Goal: Task Accomplishment & Management: Use online tool/utility

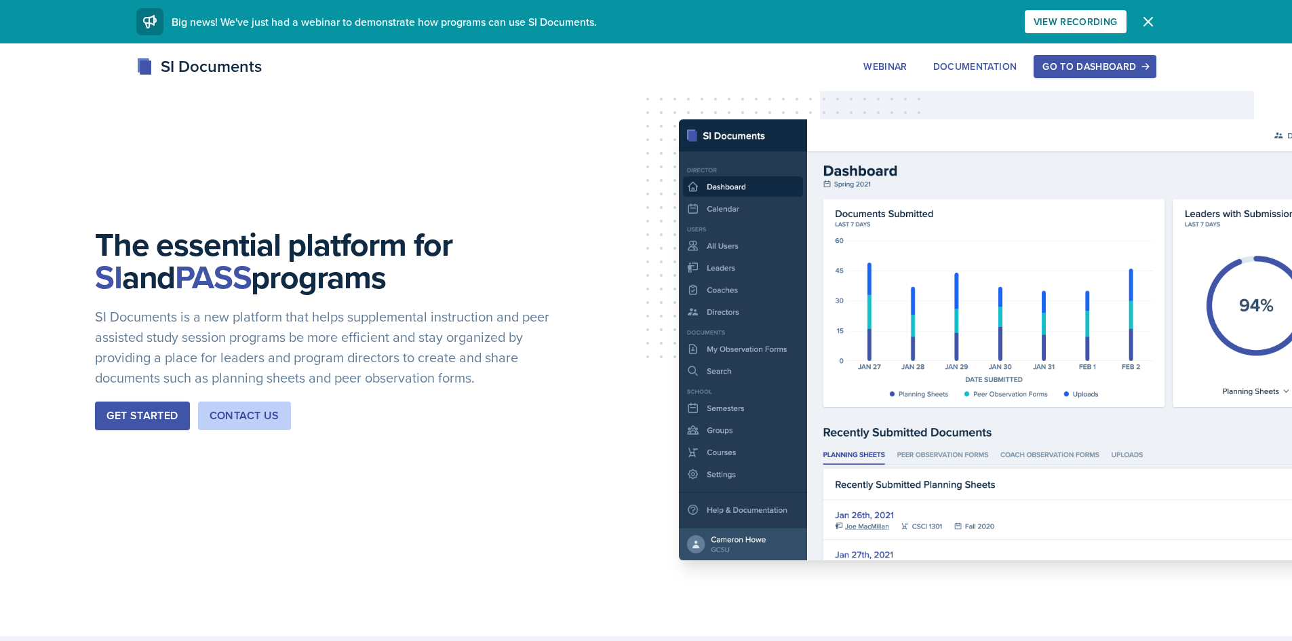
click at [1041, 68] on button "Go to Dashboard" at bounding box center [1095, 66] width 122 height 23
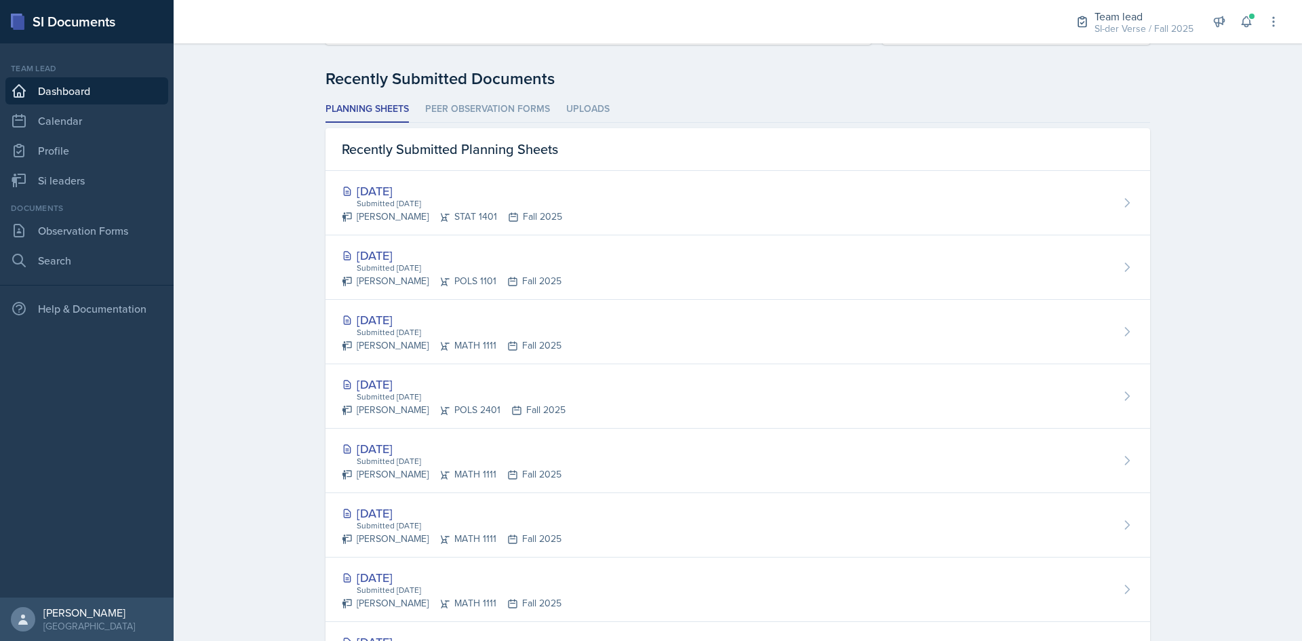
scroll to position [407, 0]
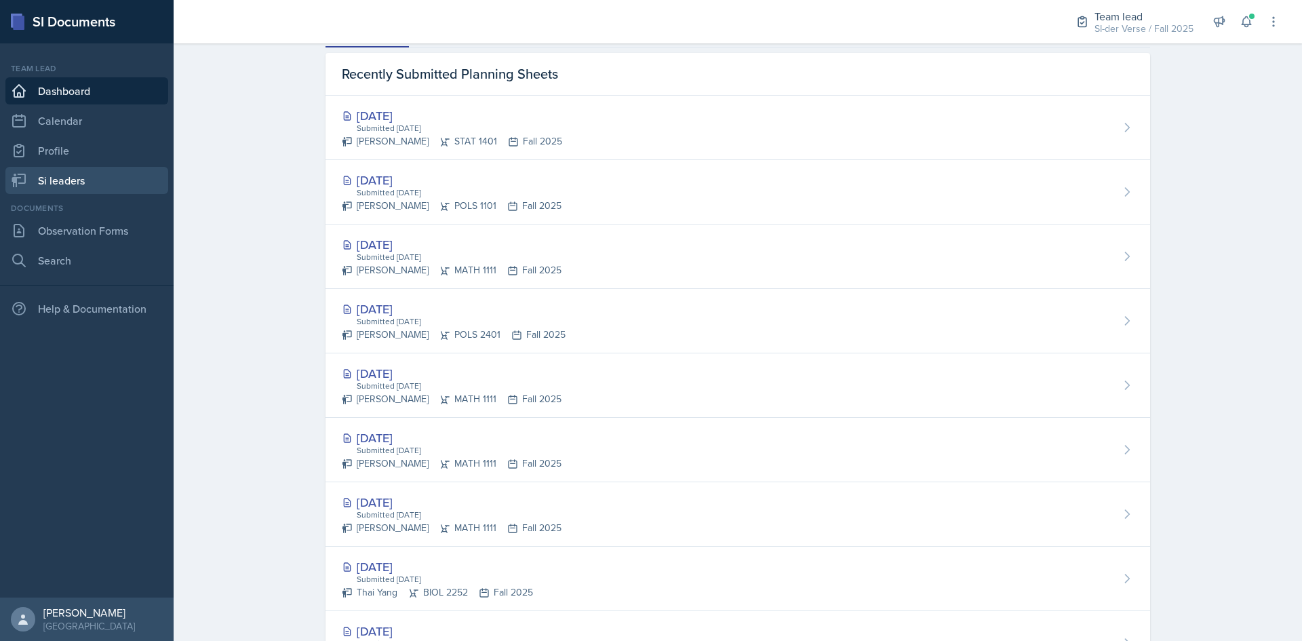
click at [83, 170] on link "Si leaders" at bounding box center [86, 180] width 163 height 27
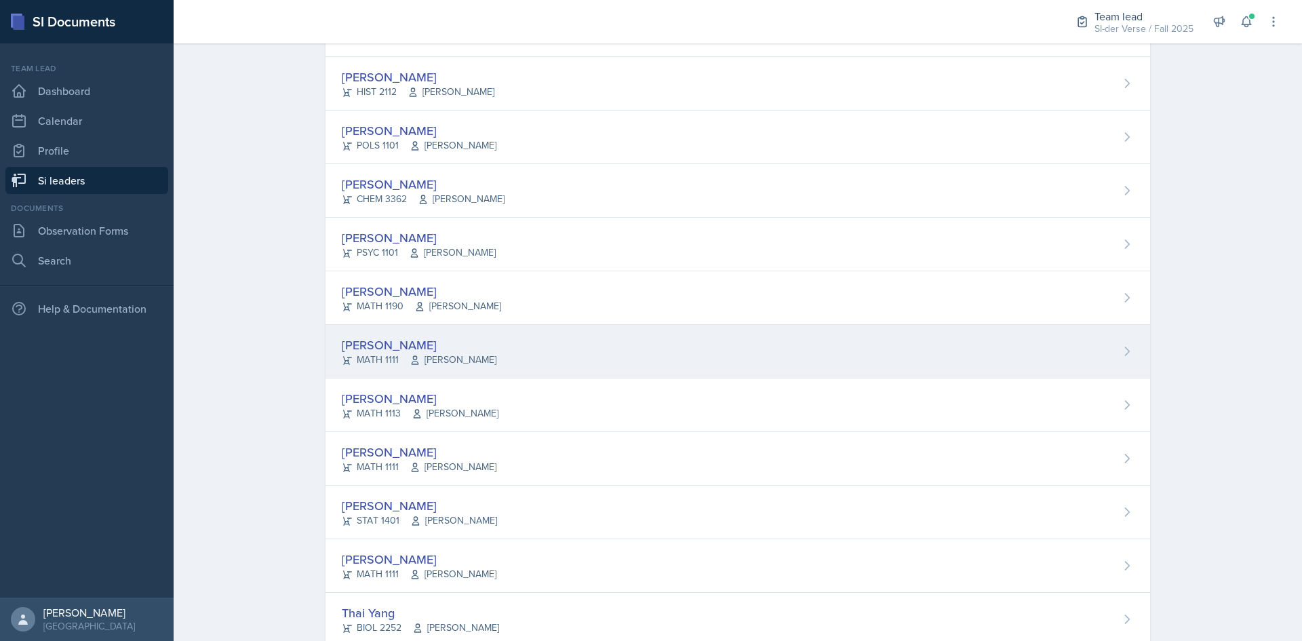
scroll to position [678, 0]
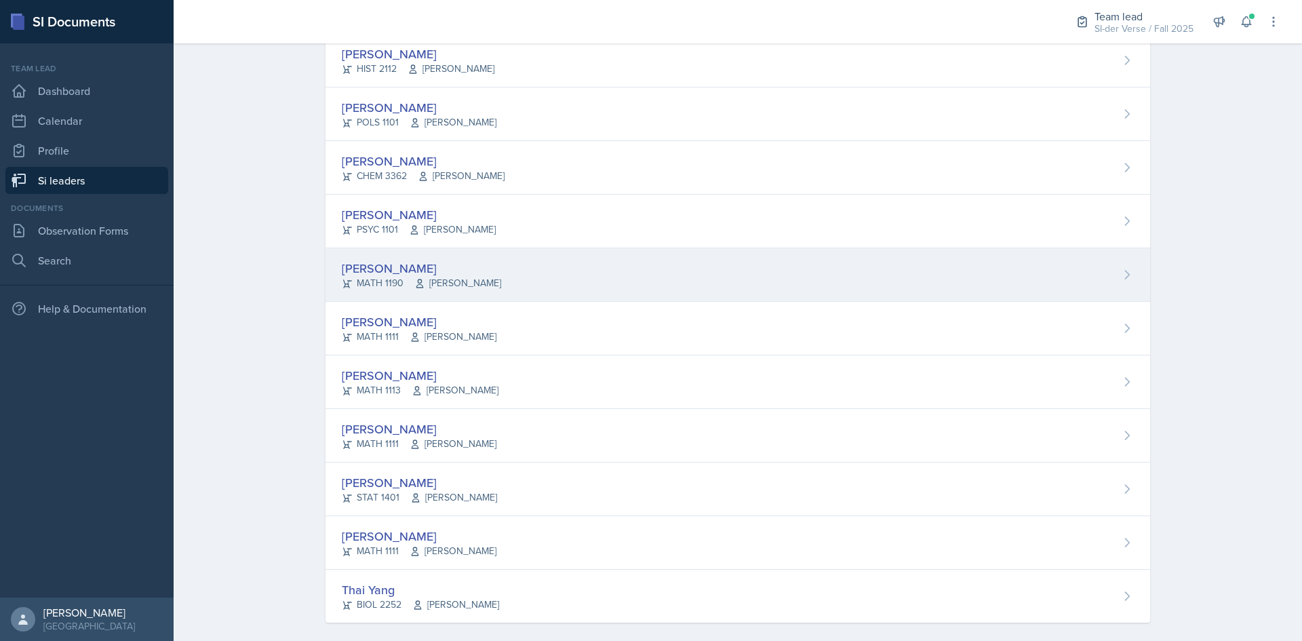
click at [397, 274] on div "[PERSON_NAME]" at bounding box center [421, 268] width 159 height 18
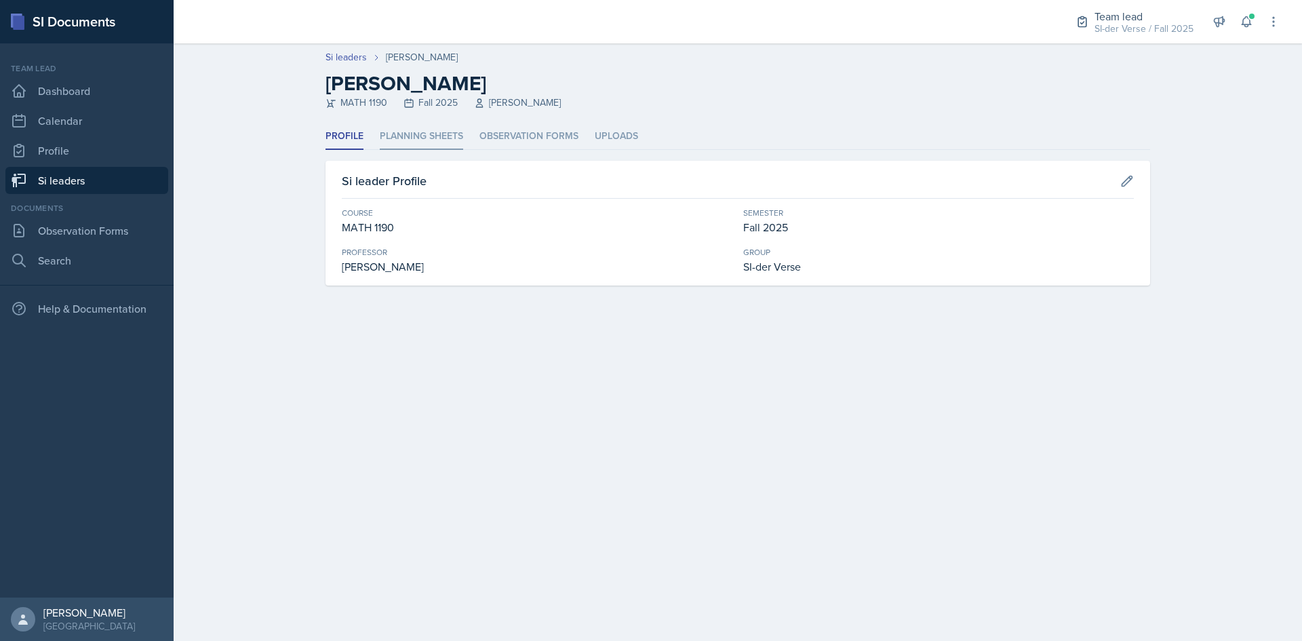
click at [404, 138] on li "Planning Sheets" at bounding box center [421, 136] width 83 height 26
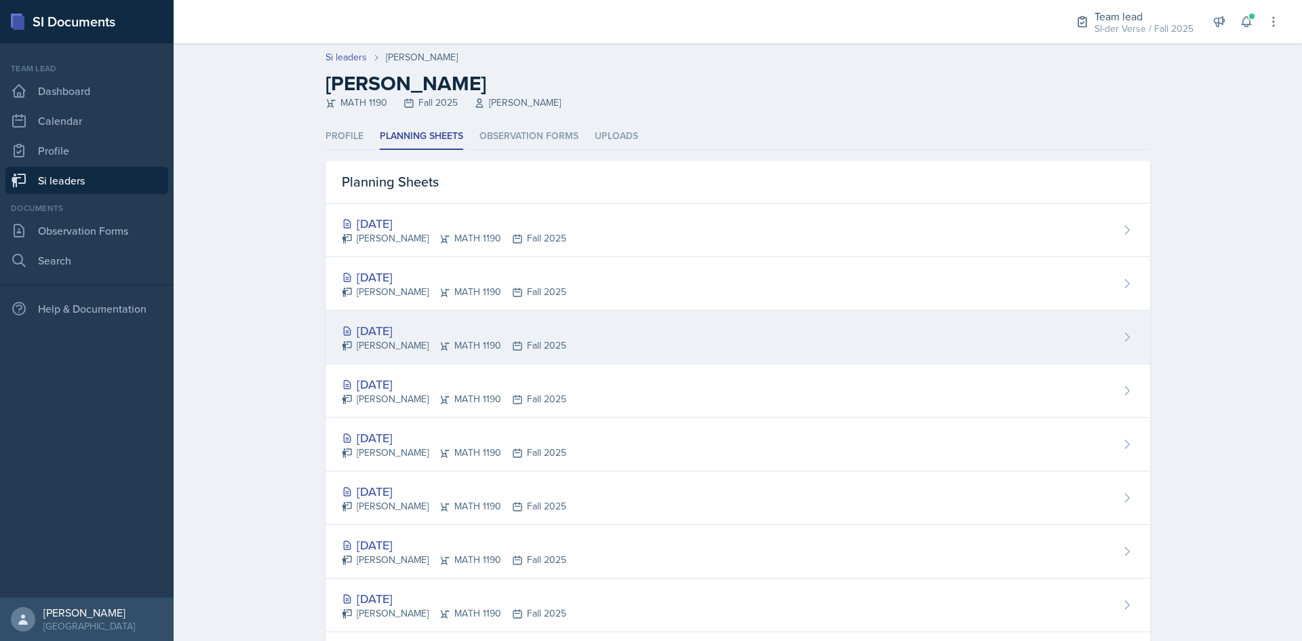
click at [389, 341] on div "[PERSON_NAME] MATH 1190 Fall 2025" at bounding box center [454, 345] width 224 height 14
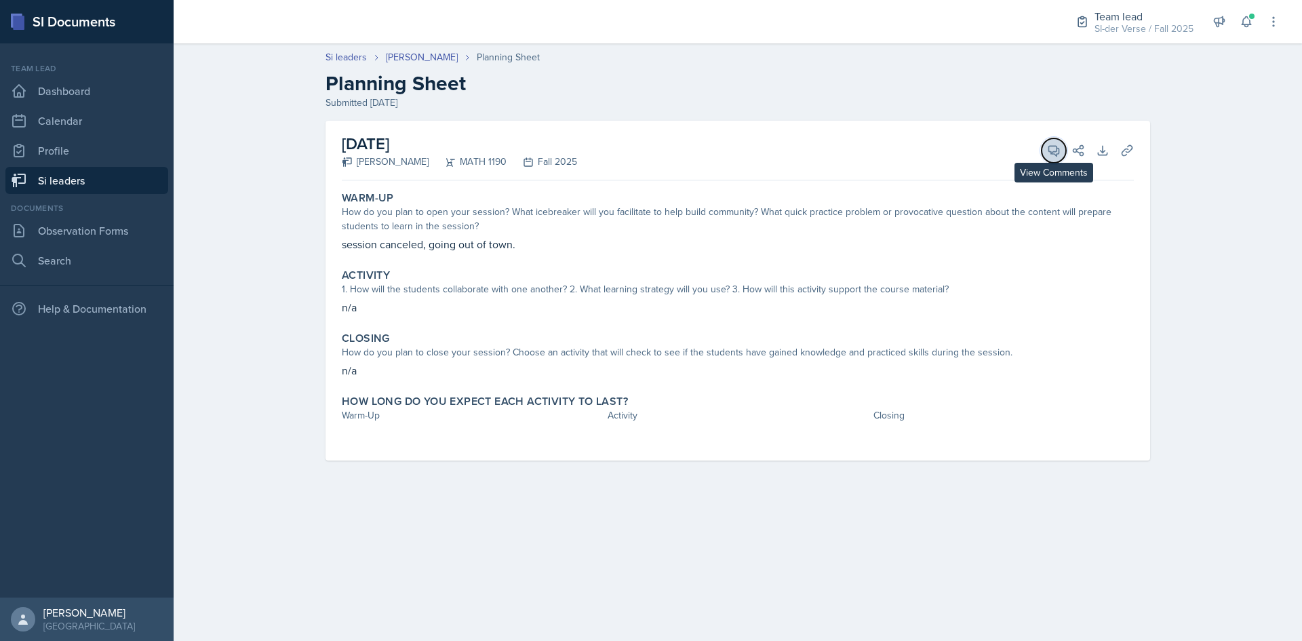
click at [1046, 147] on button "View Comments" at bounding box center [1054, 150] width 24 height 24
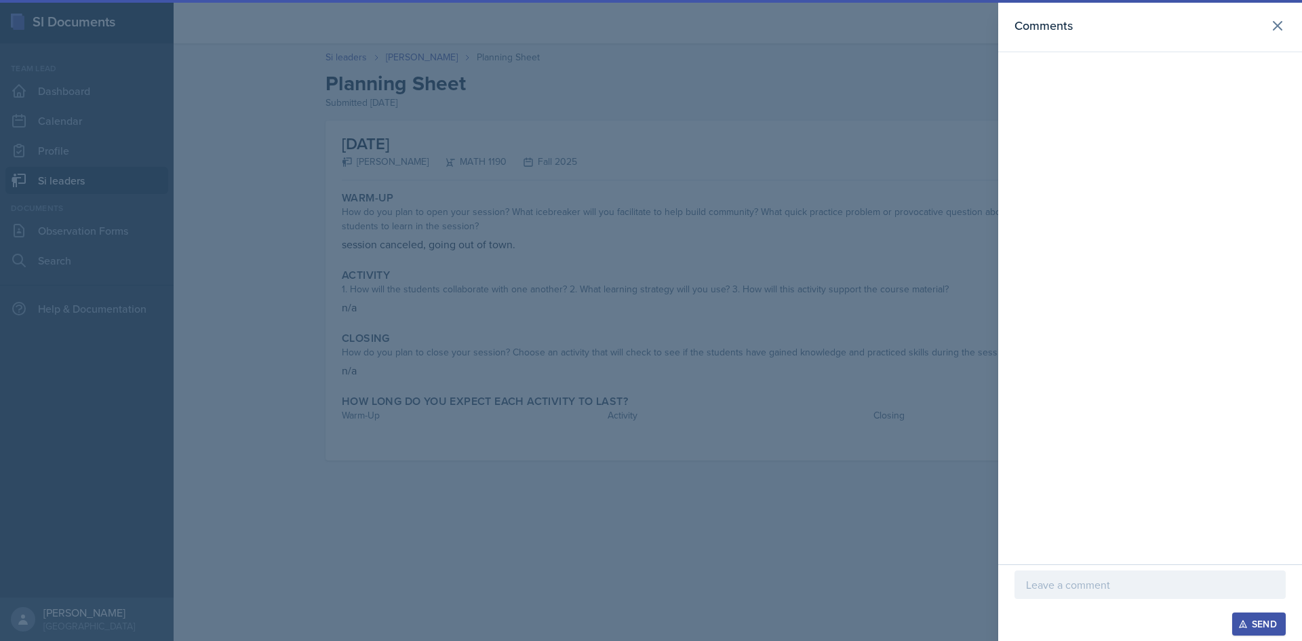
click at [795, 132] on div at bounding box center [651, 320] width 1302 height 641
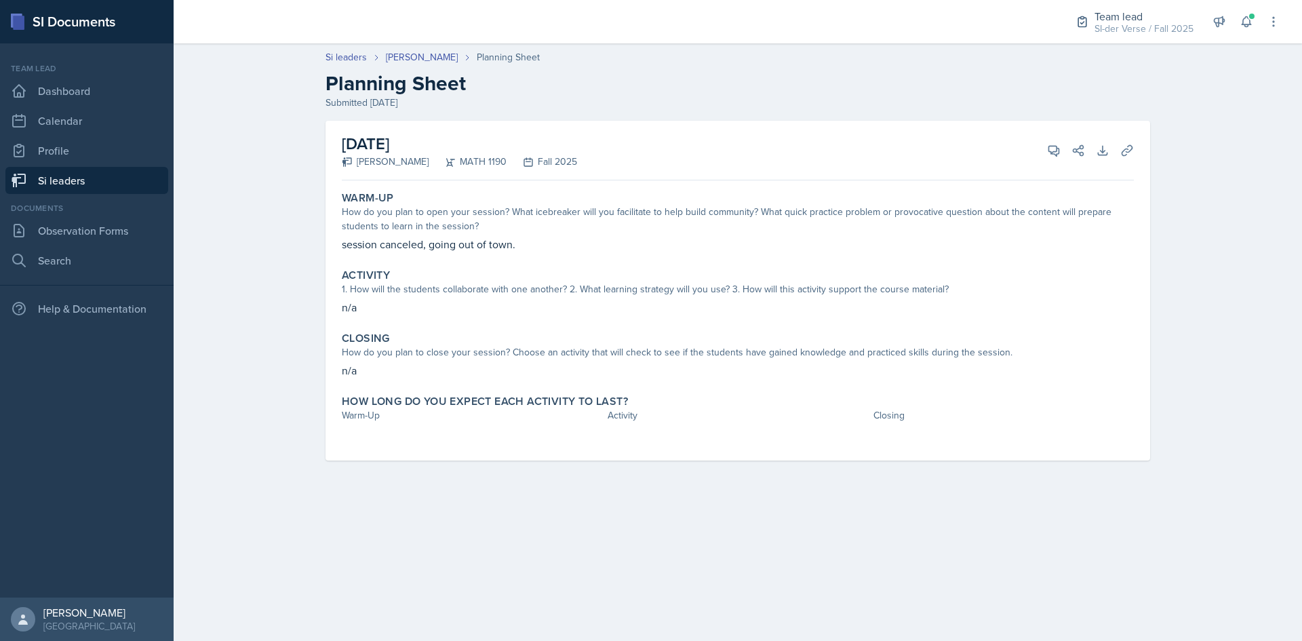
click at [123, 181] on link "Si leaders" at bounding box center [86, 180] width 163 height 27
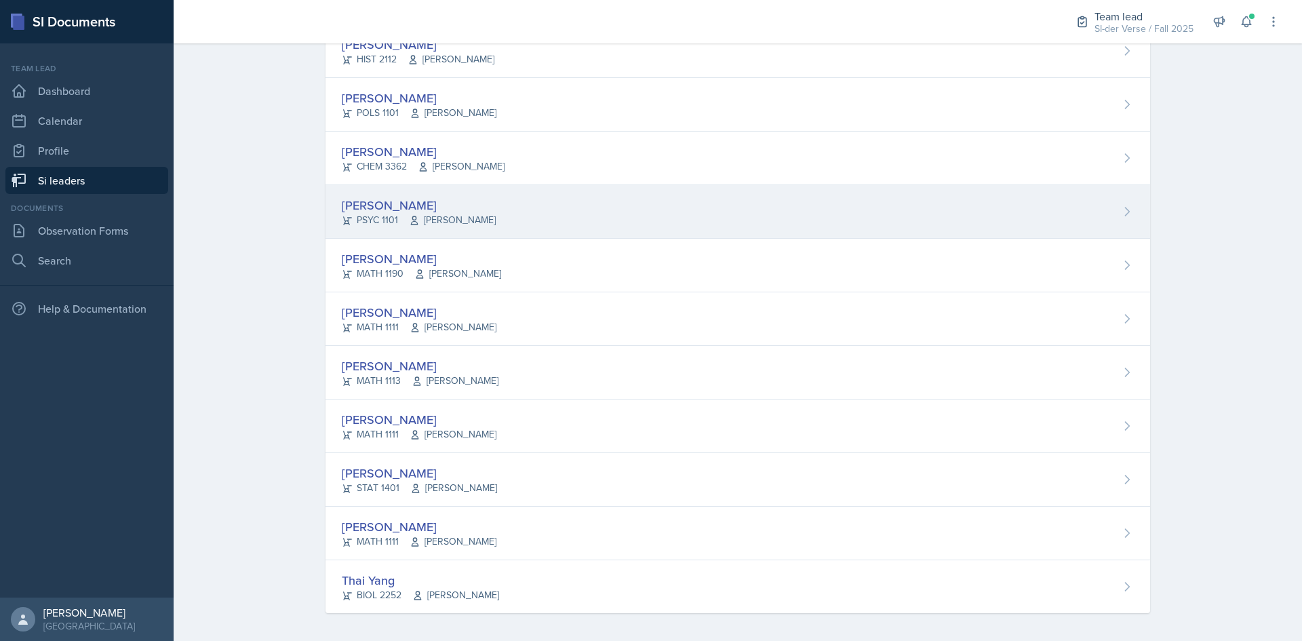
scroll to position [692, 0]
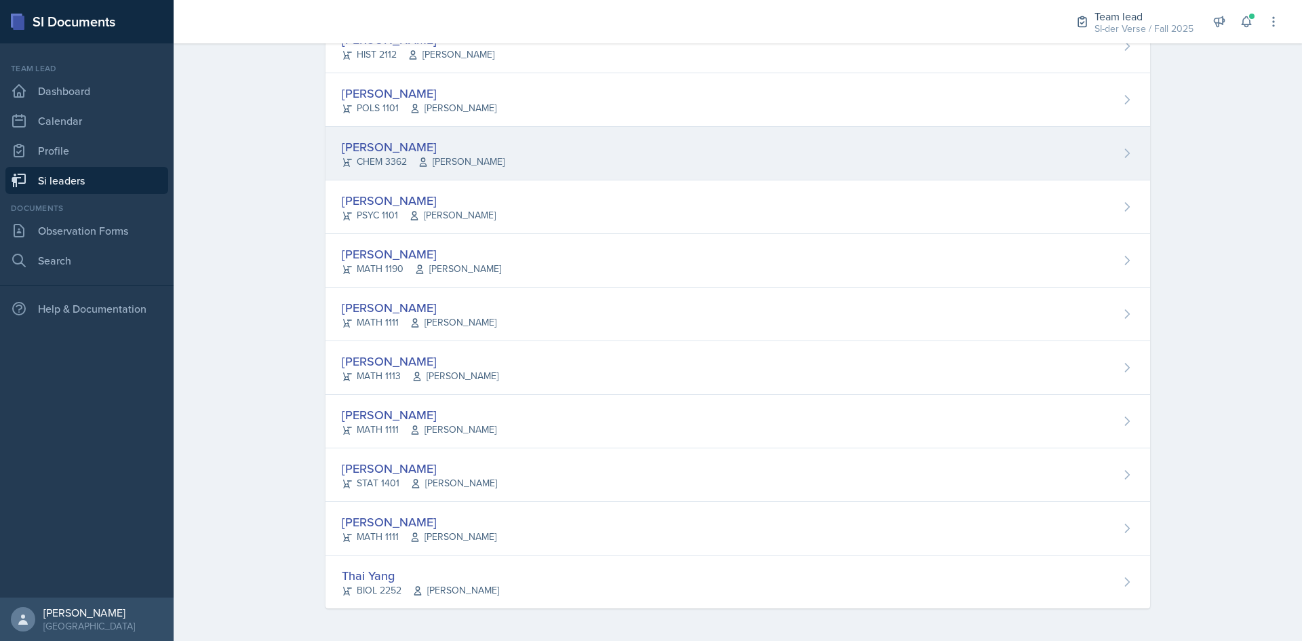
click at [375, 144] on div "[PERSON_NAME]" at bounding box center [423, 147] width 163 height 18
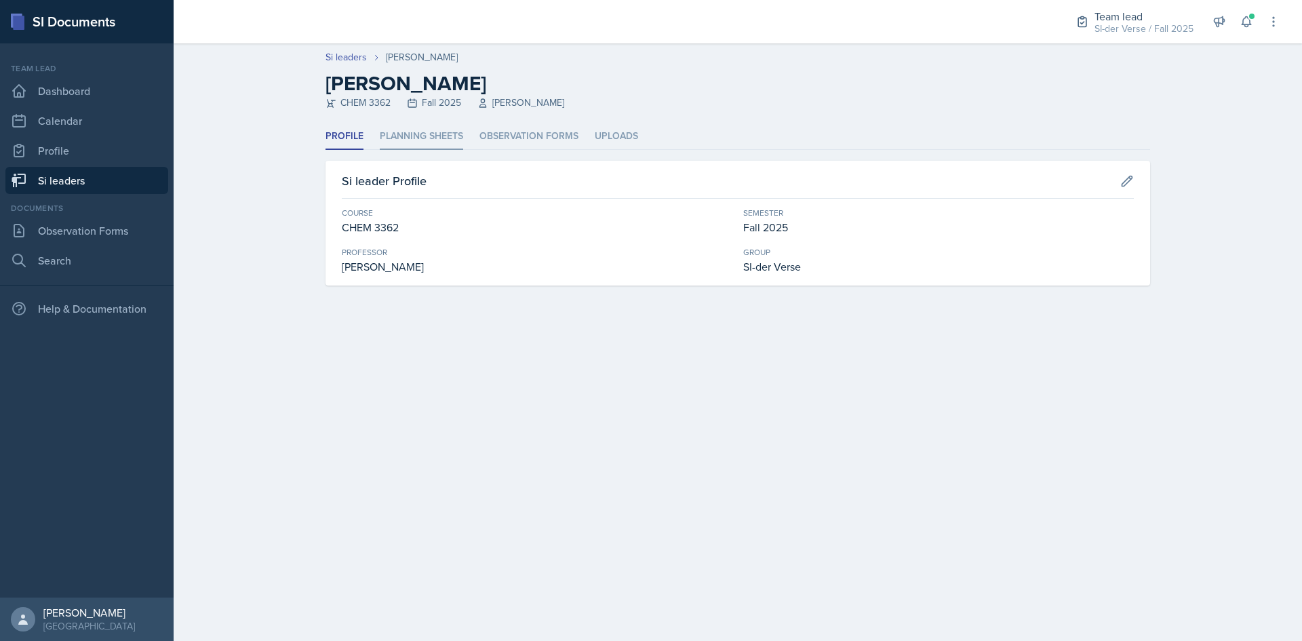
click at [389, 134] on li "Planning Sheets" at bounding box center [421, 136] width 83 height 26
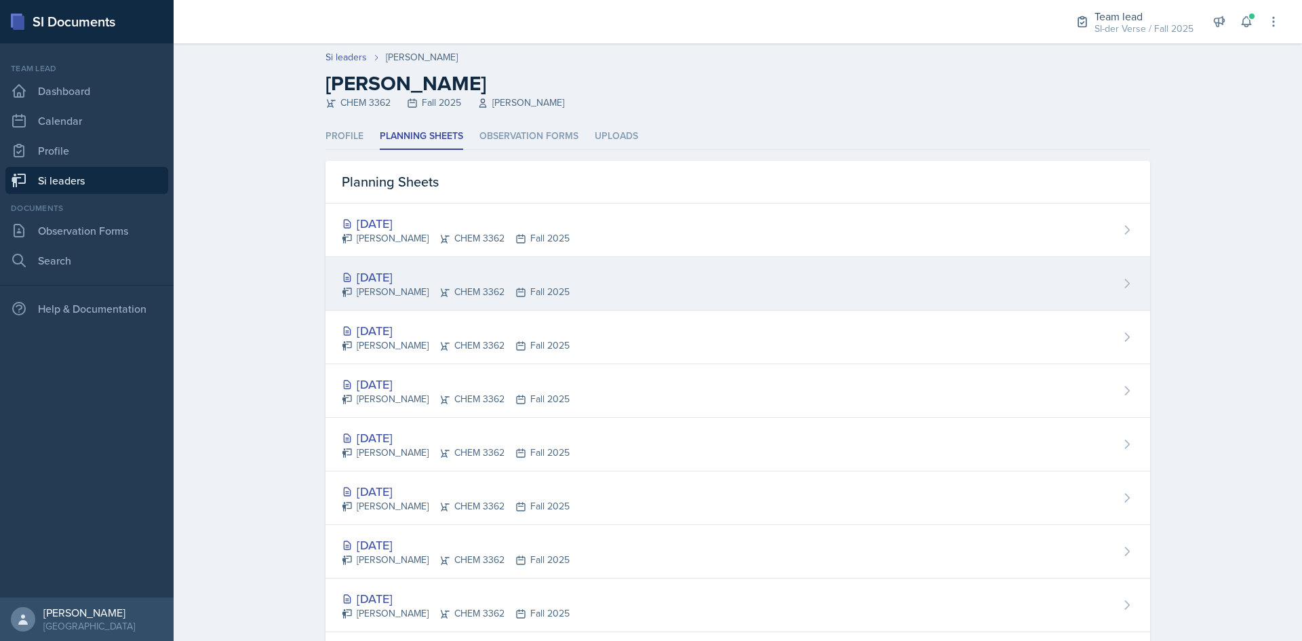
click at [375, 277] on div "[DATE]" at bounding box center [456, 277] width 228 height 18
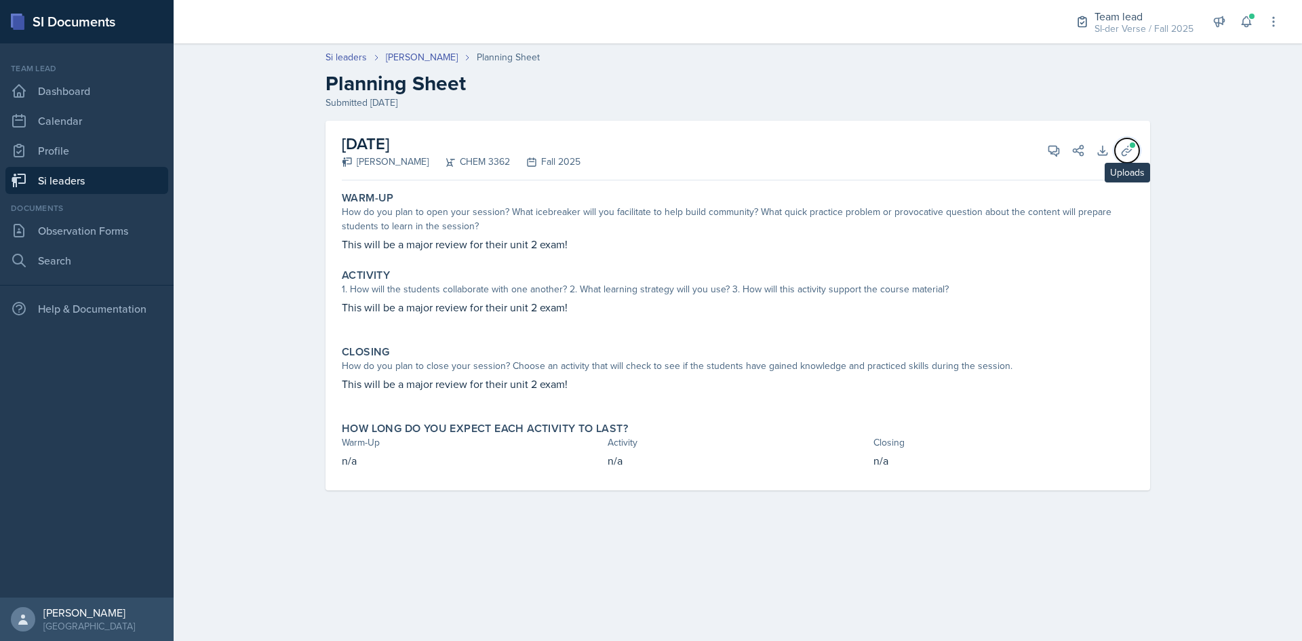
click at [1131, 152] on icon at bounding box center [1127, 151] width 14 height 14
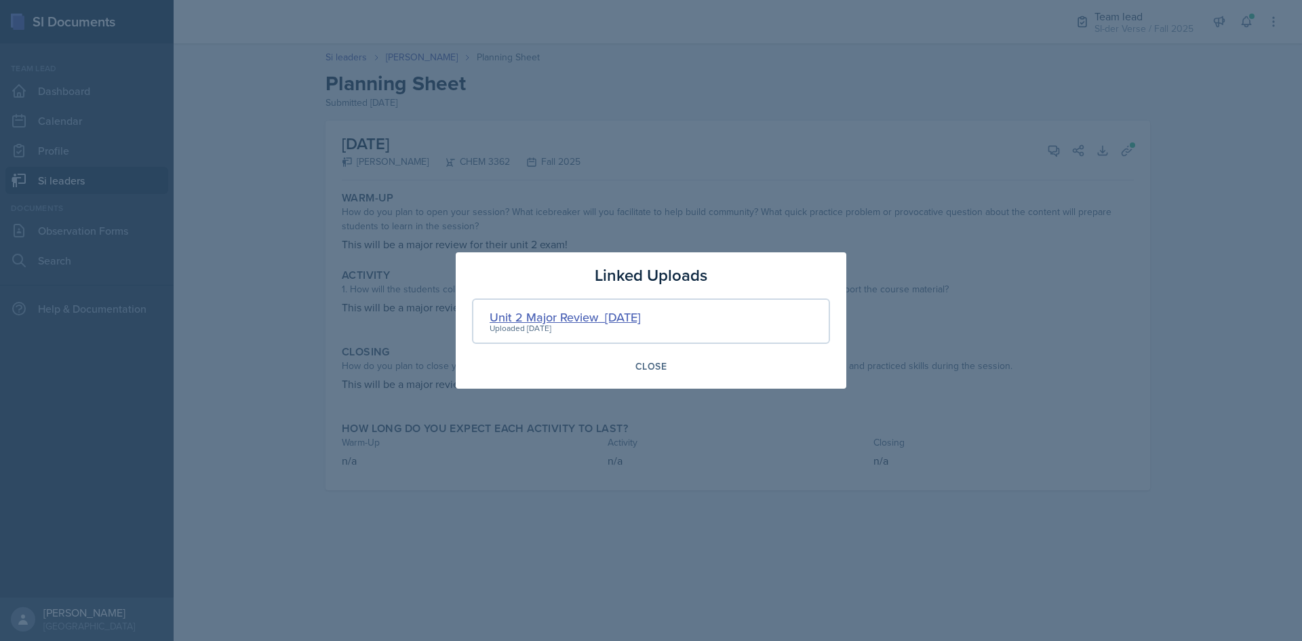
click at [536, 312] on div "Unit 2 Major Review_[DATE]" at bounding box center [565, 317] width 151 height 18
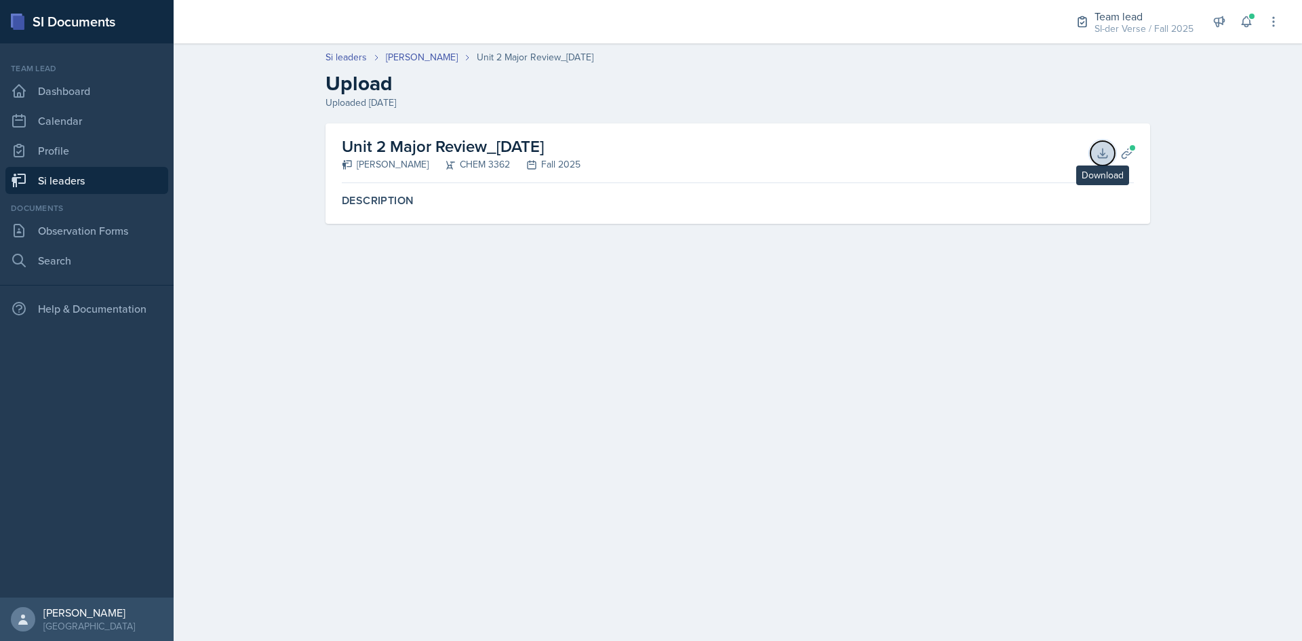
click at [1097, 153] on icon at bounding box center [1103, 153] width 14 height 14
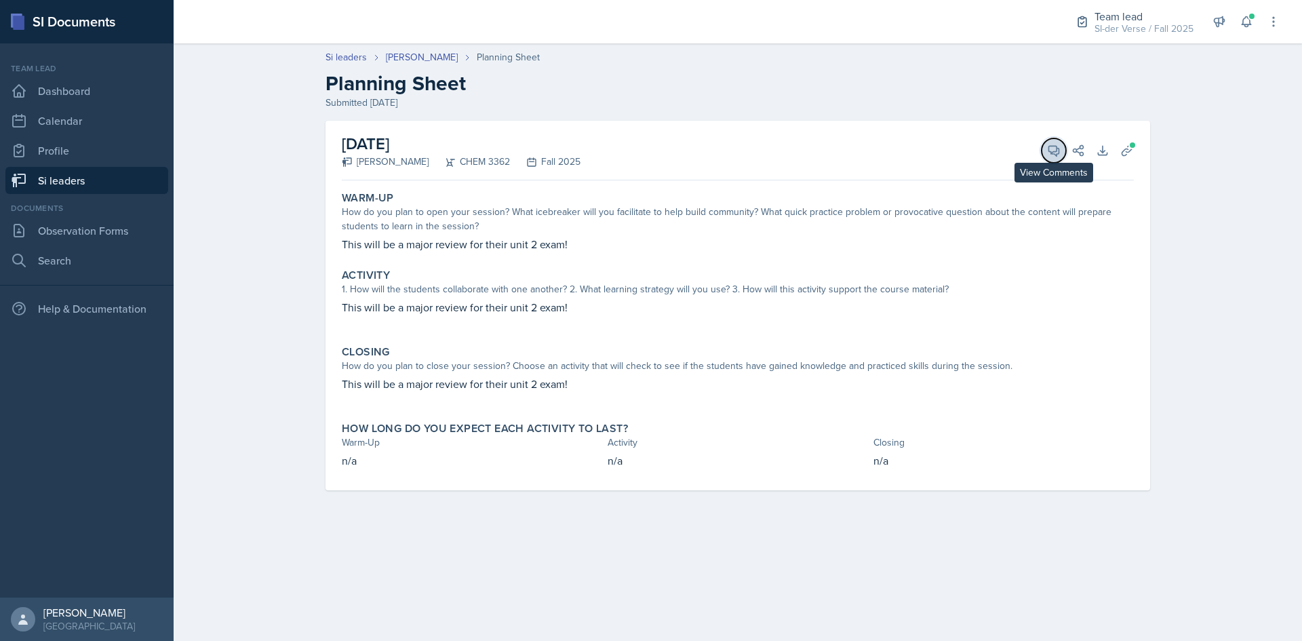
click at [1060, 146] on span at bounding box center [1058, 145] width 7 height 7
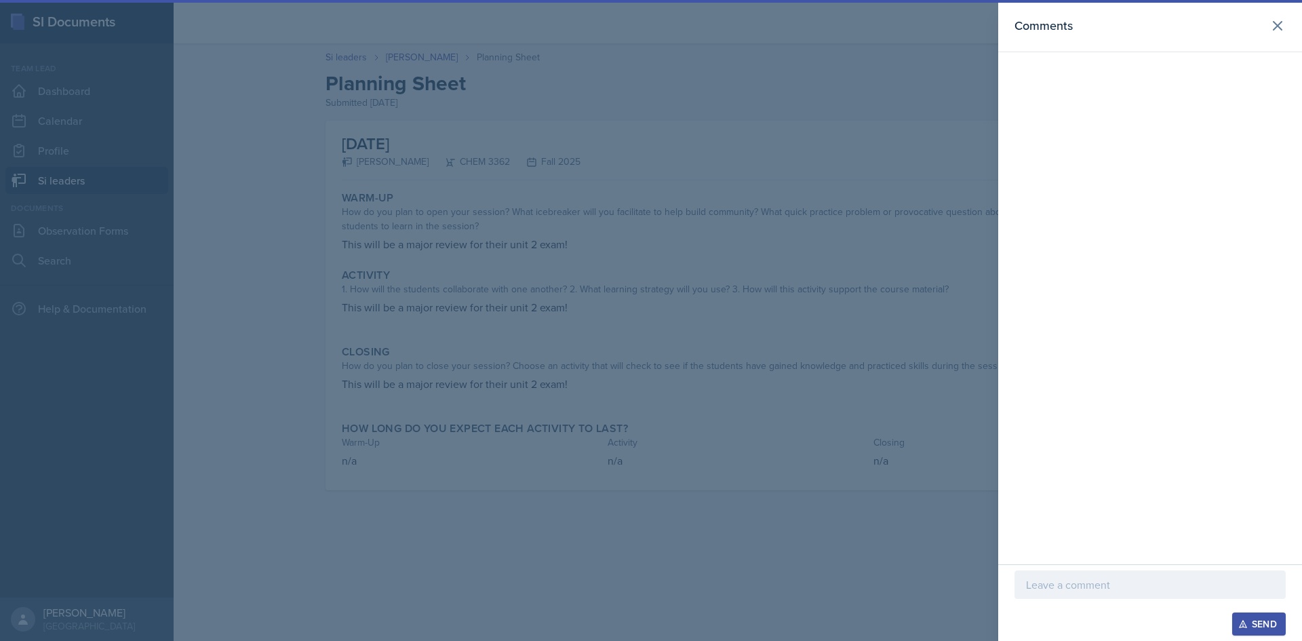
click at [1130, 587] on p at bounding box center [1150, 584] width 248 height 16
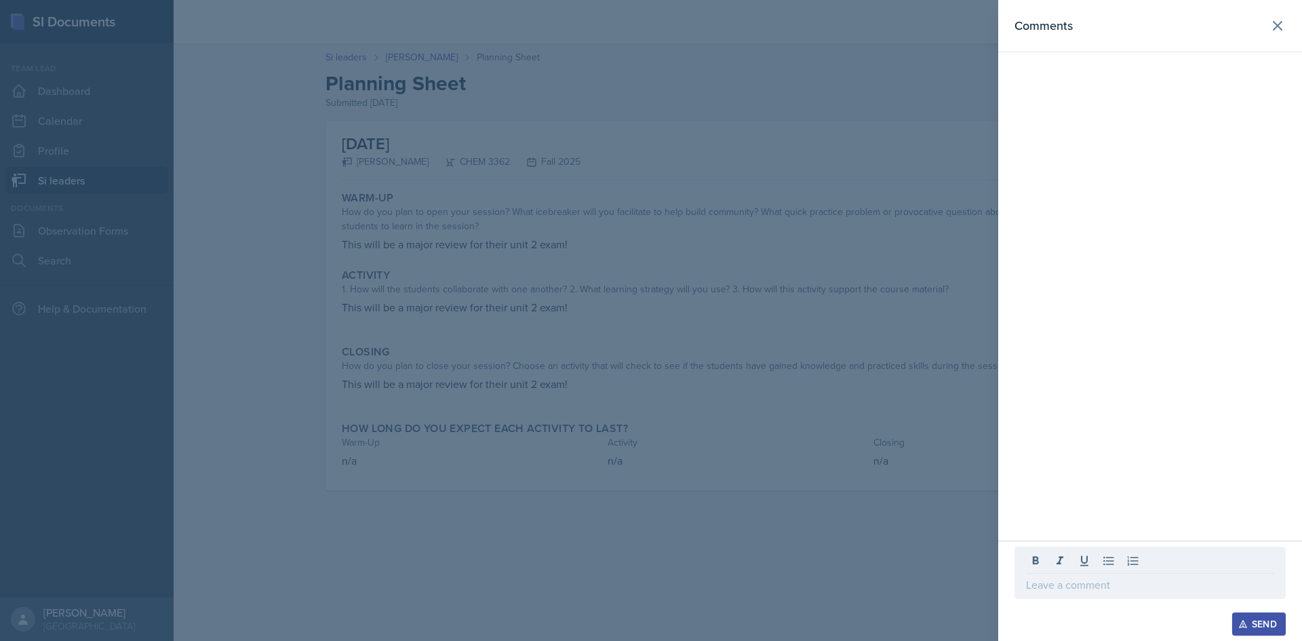
click at [850, 475] on div at bounding box center [651, 320] width 1302 height 641
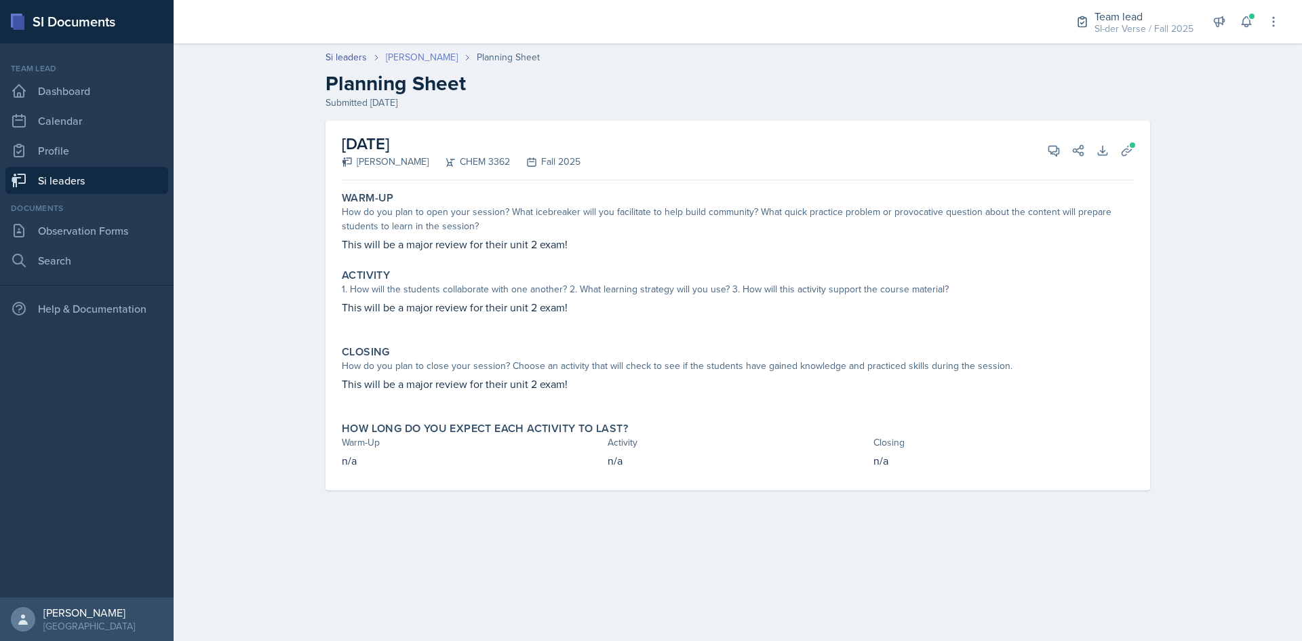
click at [411, 54] on link "[PERSON_NAME]" at bounding box center [422, 57] width 72 height 14
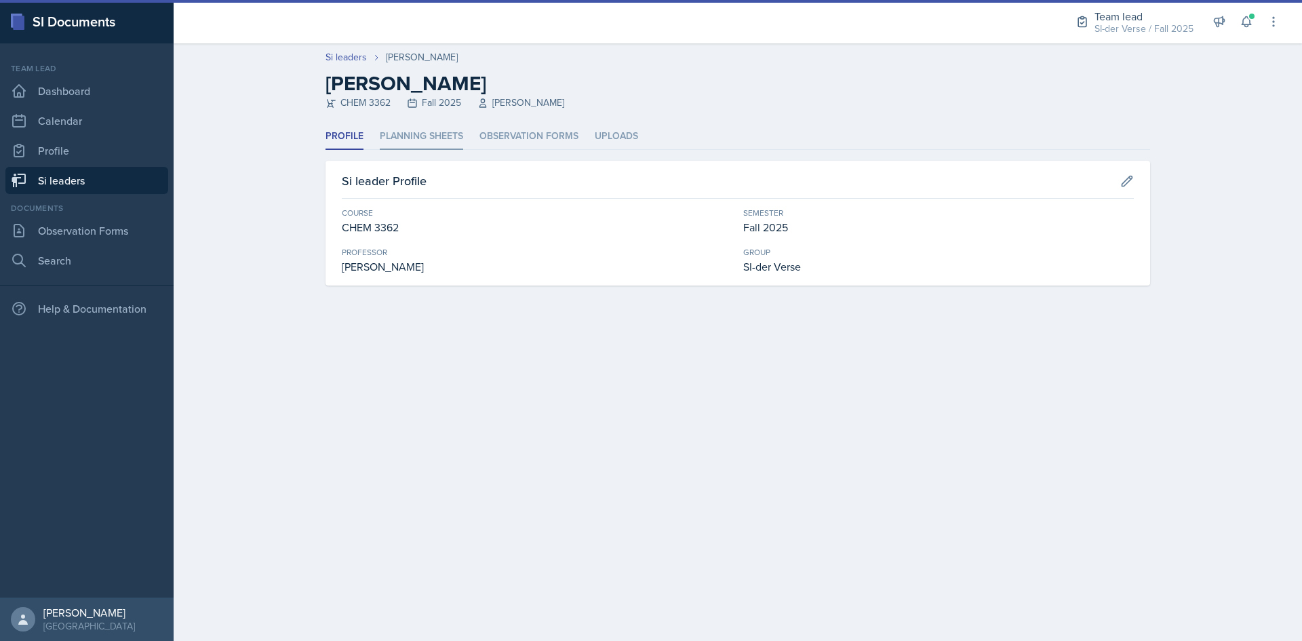
click at [407, 138] on li "Planning Sheets" at bounding box center [421, 136] width 83 height 26
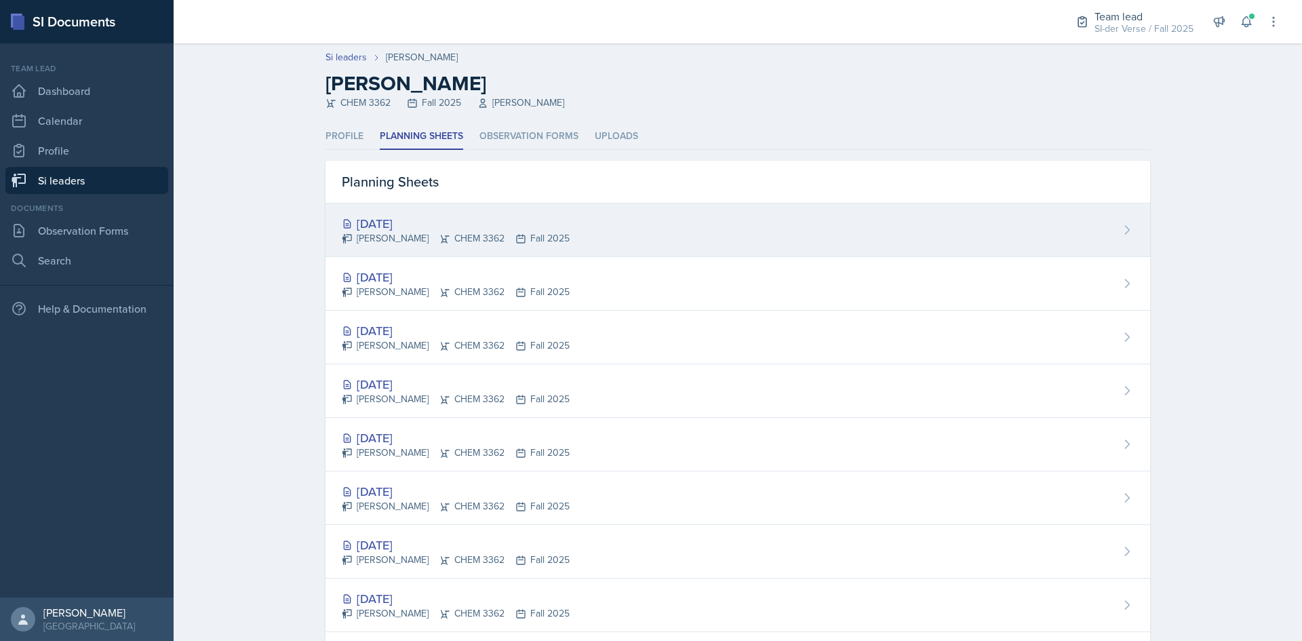
click at [385, 228] on div "[DATE]" at bounding box center [456, 223] width 228 height 18
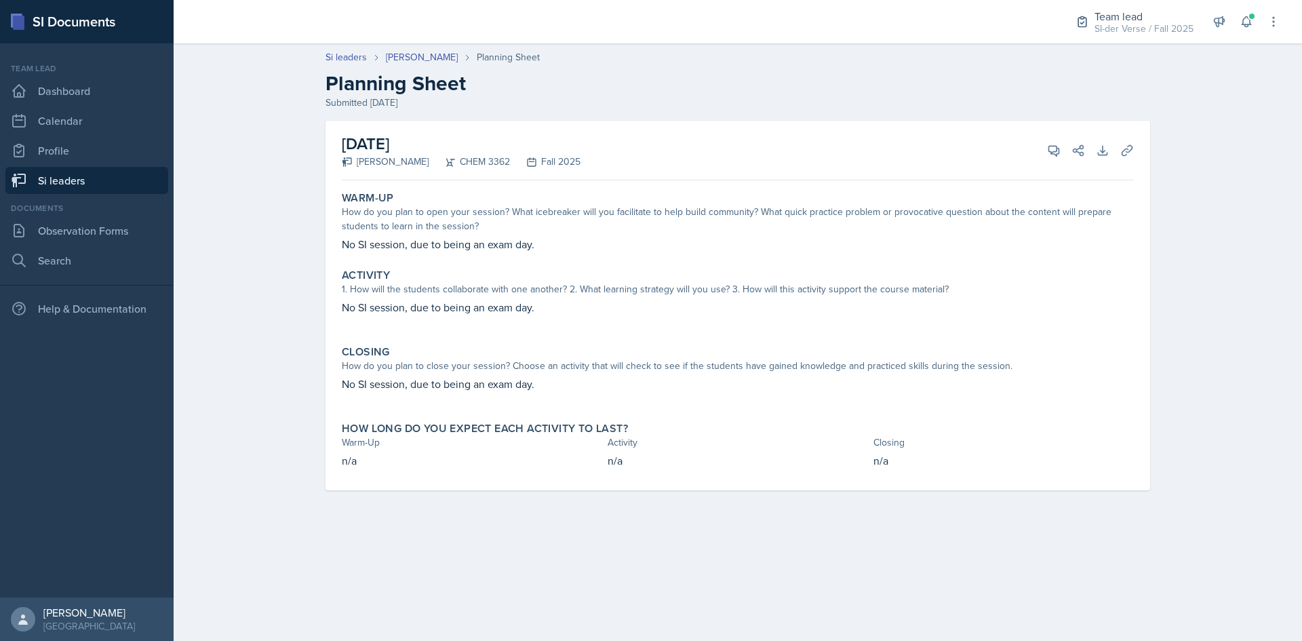
click at [259, 169] on div "Si leaders [PERSON_NAME] Planning Sheet Planning Sheet Submitted [DATE] [DATE] …" at bounding box center [738, 280] width 1128 height 486
click at [52, 123] on link "Calendar" at bounding box center [86, 120] width 163 height 27
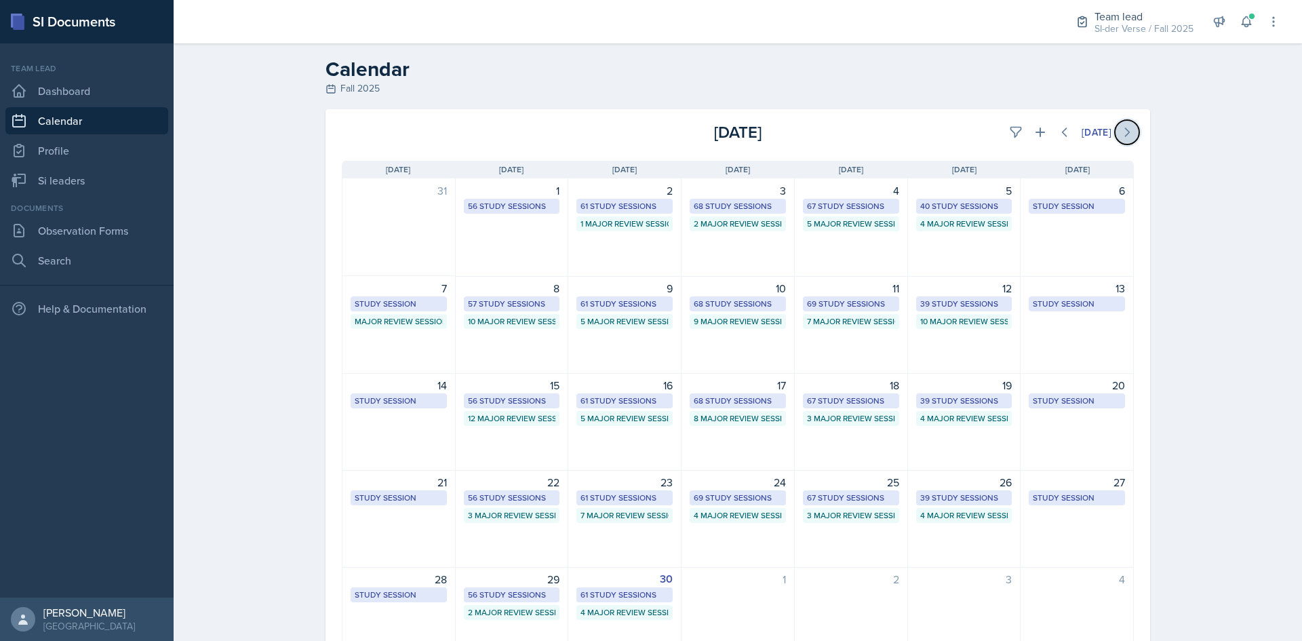
click at [1121, 134] on icon at bounding box center [1127, 132] width 14 height 14
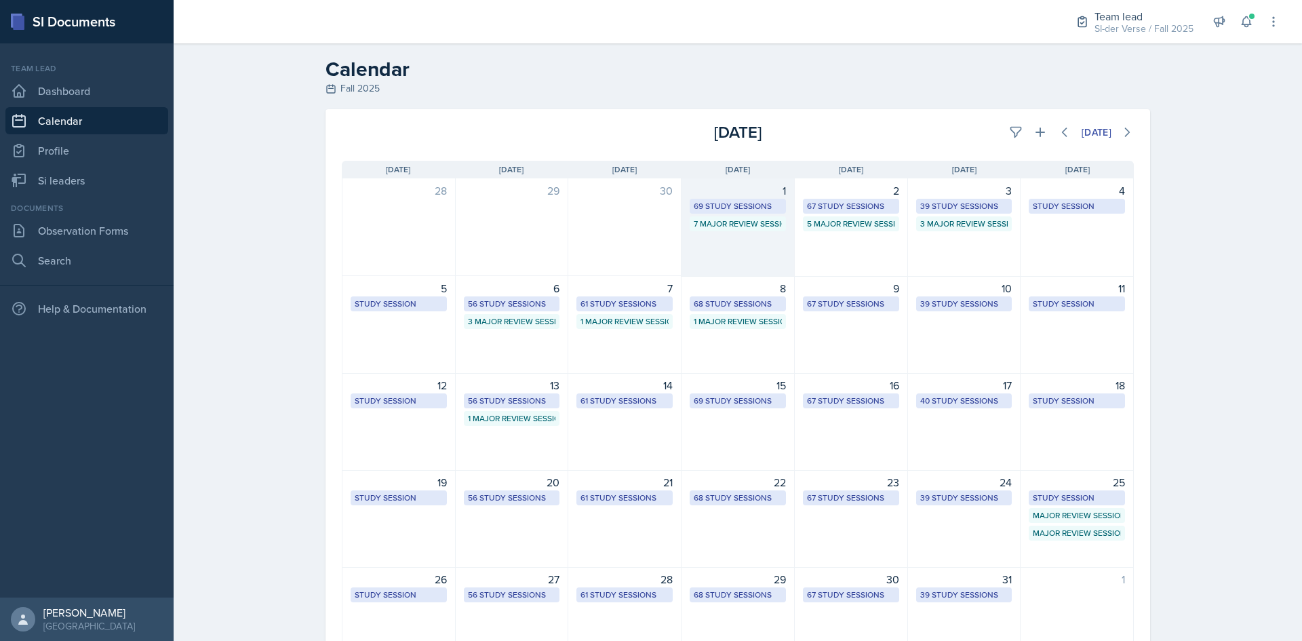
click at [762, 237] on div "1 69 Study Sessions 7 Major Review Sessions" at bounding box center [738, 227] width 113 height 98
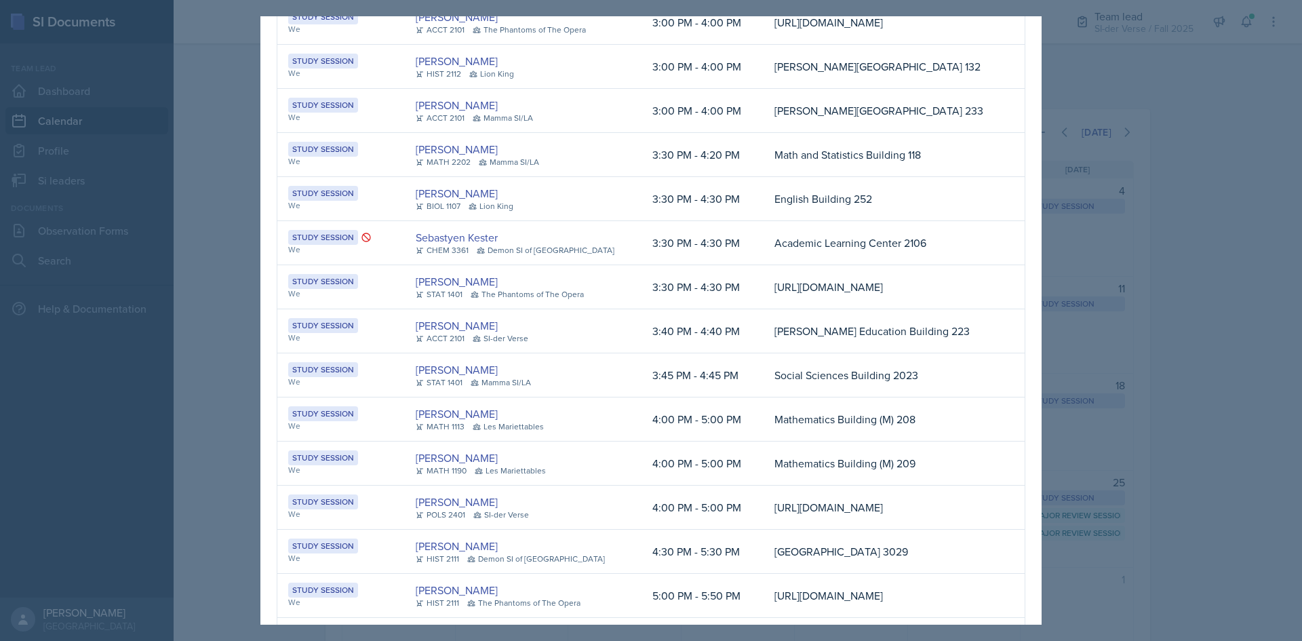
scroll to position [1289, 0]
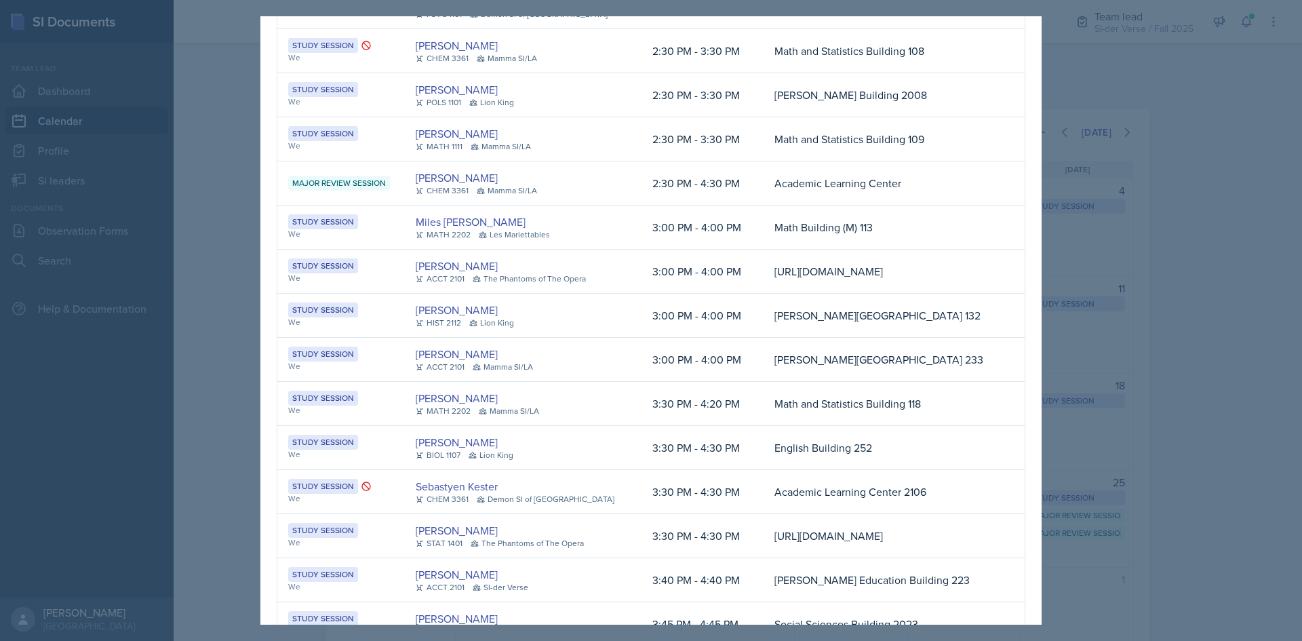
drag, startPoint x: 1207, startPoint y: 176, endPoint x: 1166, endPoint y: 176, distance: 41.4
click at [1207, 176] on div at bounding box center [651, 320] width 1302 height 641
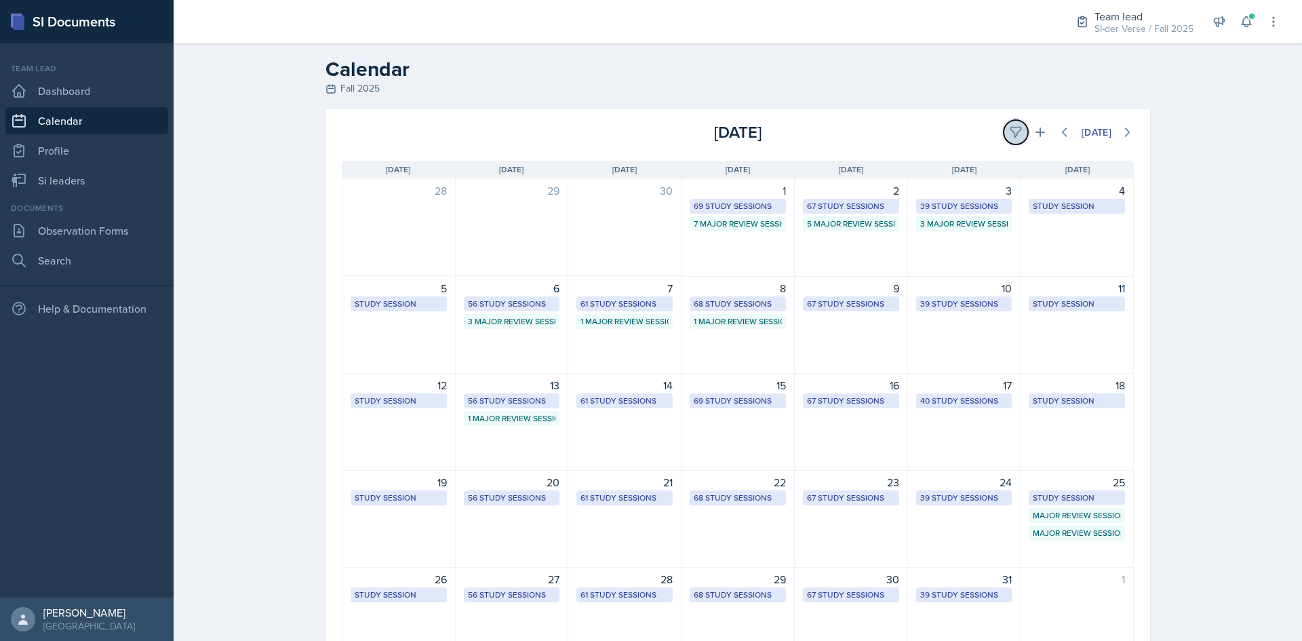
click at [1012, 130] on icon at bounding box center [1015, 132] width 10 height 10
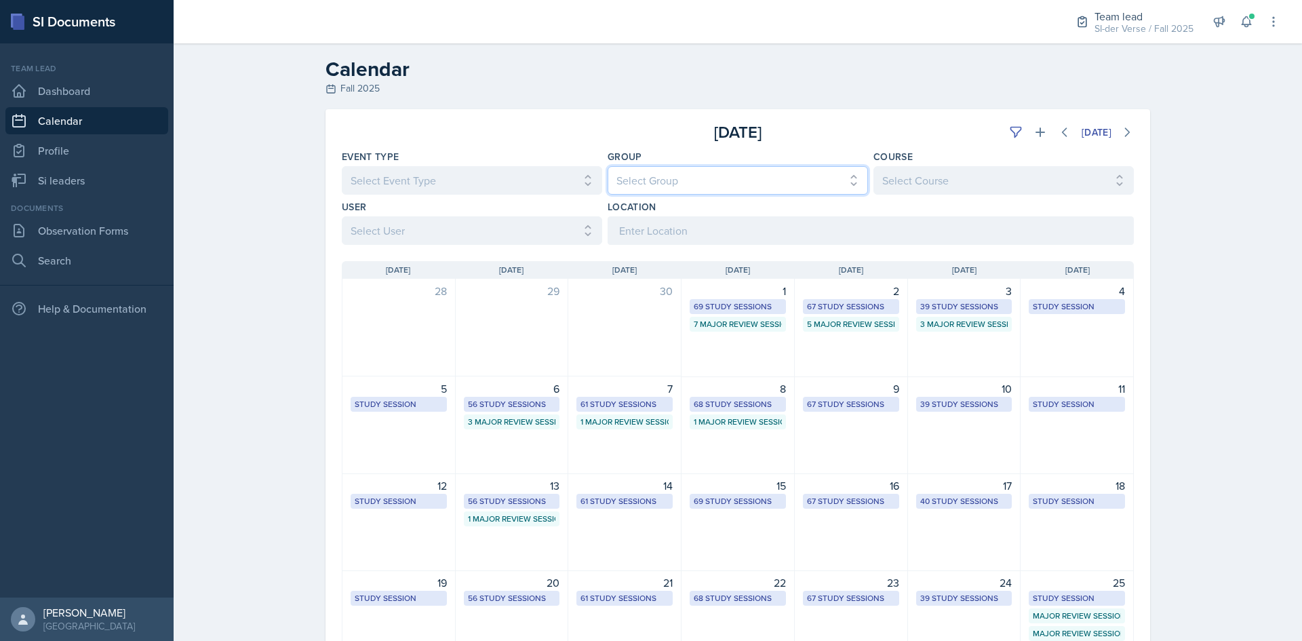
click at [770, 179] on select "Select Group All Demon SI of [GEOGRAPHIC_DATA] Les Mariettables Lion King Mamma…" at bounding box center [738, 180] width 260 height 28
select select "44ab9dba-f3c0-424e-97ee-e672c2edb7ca"
click at [608, 166] on select "Select Group All Demon SI of [GEOGRAPHIC_DATA] Les Mariettables Lion King Mamma…" at bounding box center [738, 180] width 260 height 28
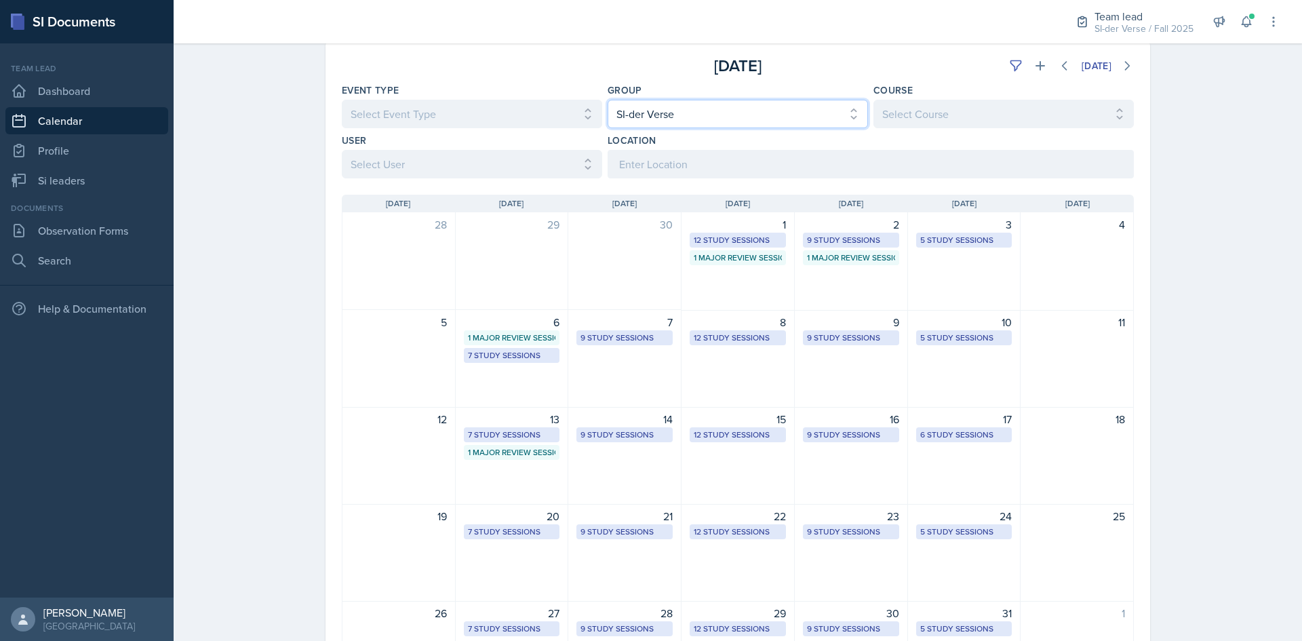
scroll to position [0, 0]
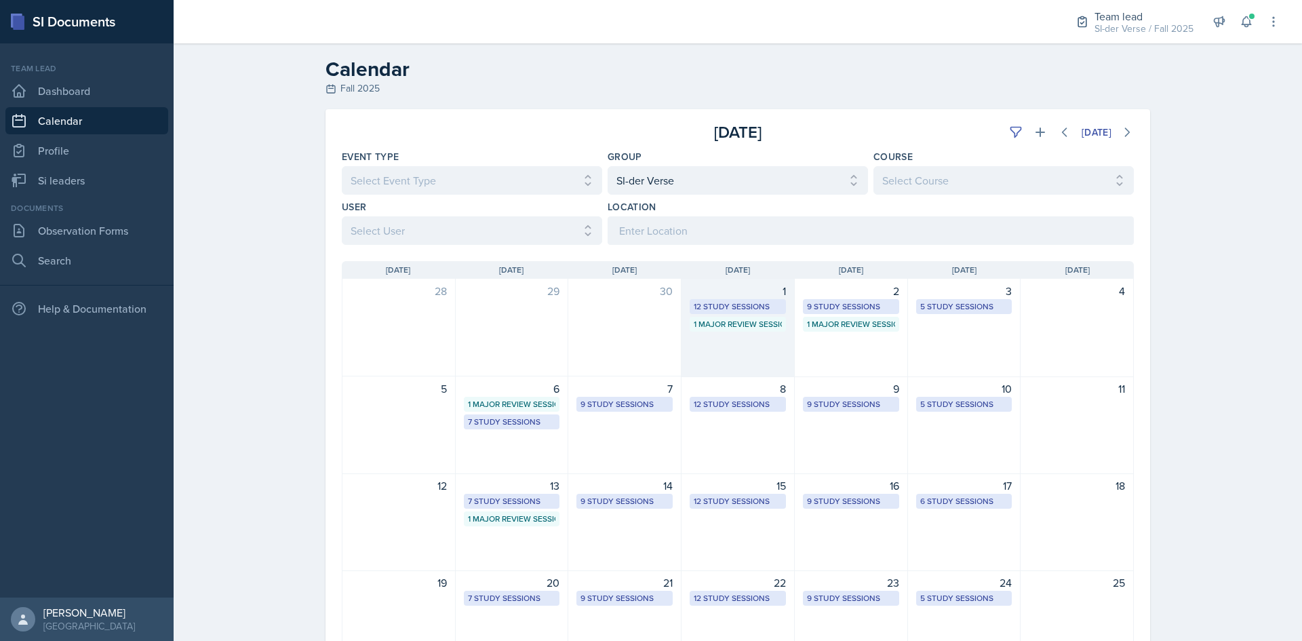
click at [733, 346] on div "1 12 Study Sessions 1 Major Review Session" at bounding box center [738, 328] width 113 height 98
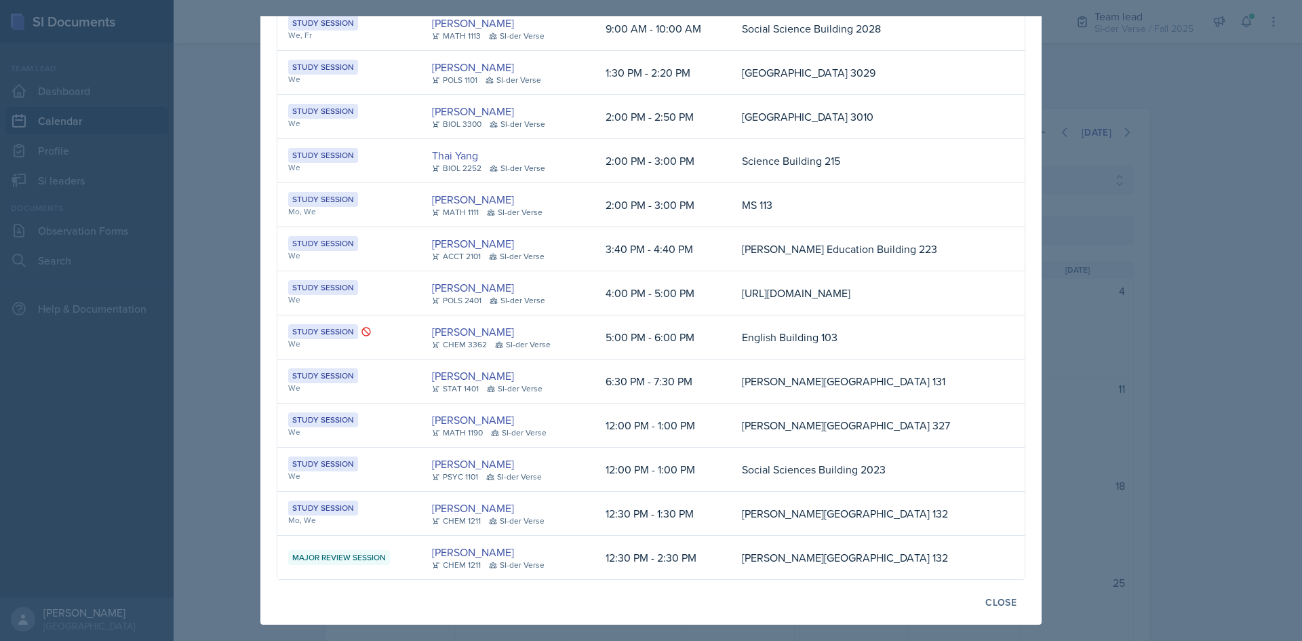
scroll to position [125, 0]
click at [188, 242] on div at bounding box center [651, 320] width 1302 height 641
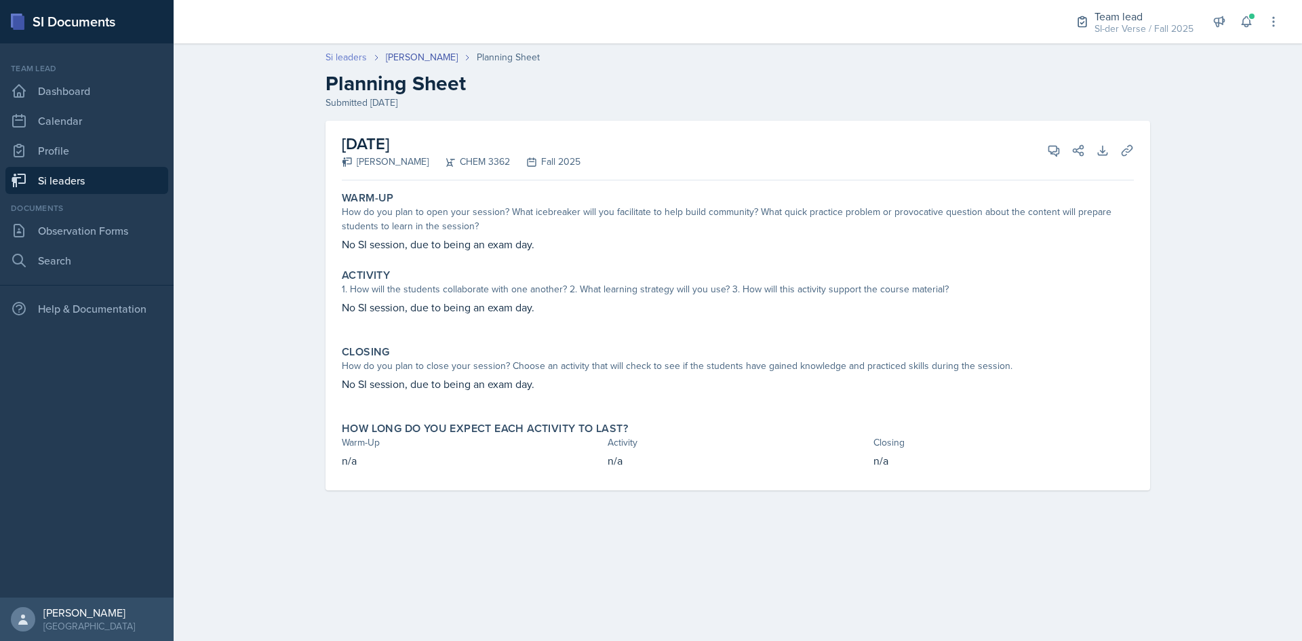
click at [347, 58] on link "Si leaders" at bounding box center [346, 57] width 41 height 14
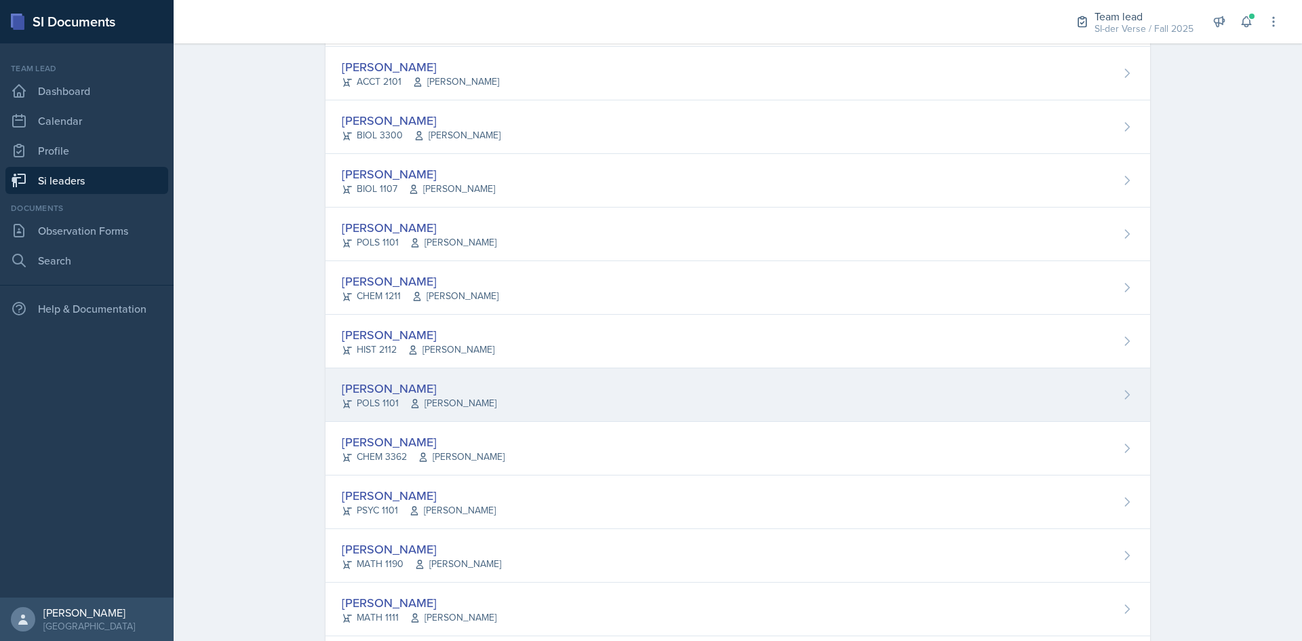
scroll to position [475, 0]
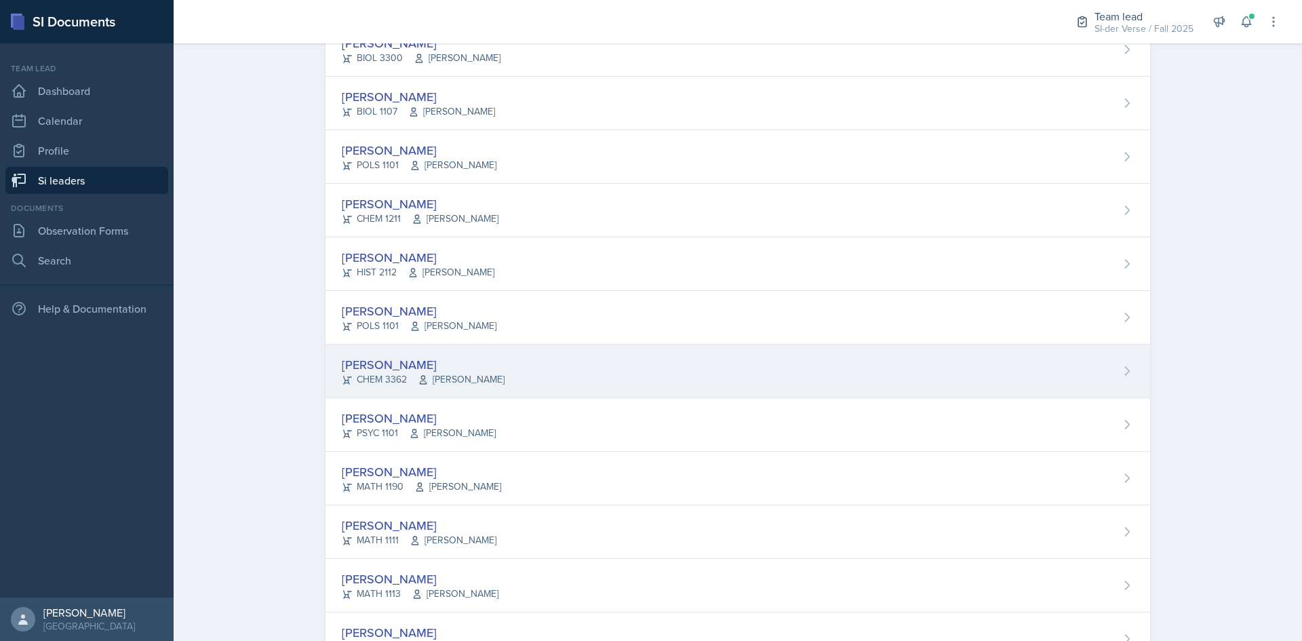
drag, startPoint x: 371, startPoint y: 364, endPoint x: 373, endPoint y: 337, distance: 27.2
click at [370, 363] on div "[PERSON_NAME]" at bounding box center [423, 364] width 163 height 18
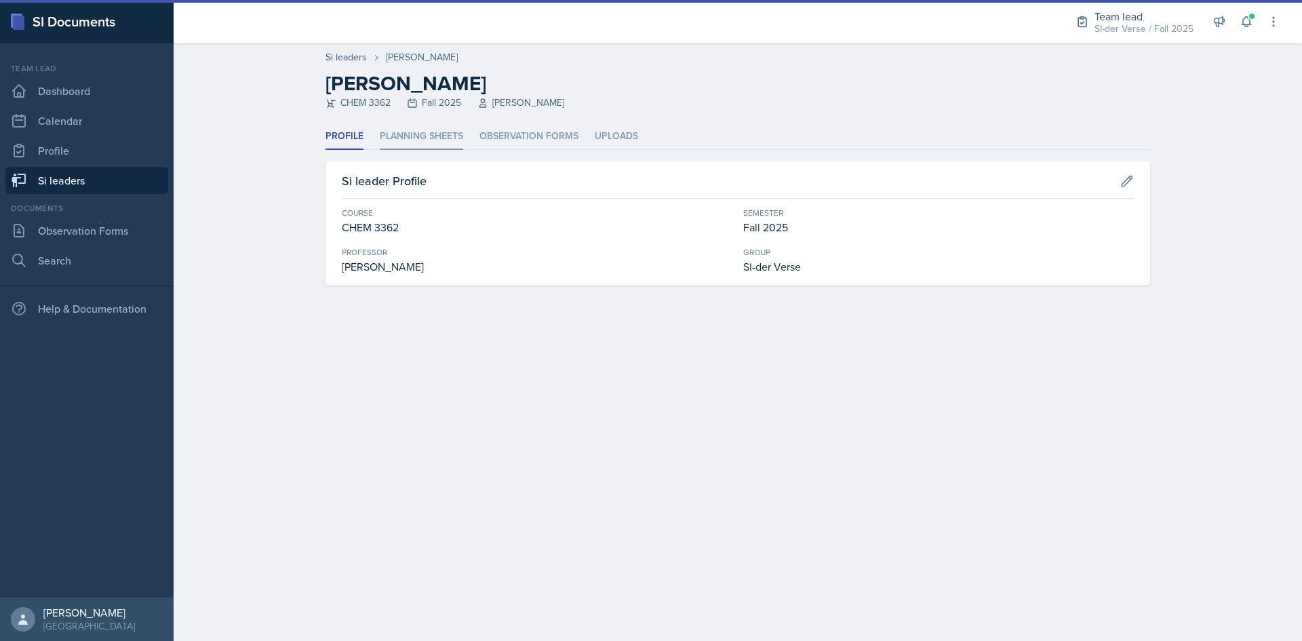
click at [423, 135] on li "Planning Sheets" at bounding box center [421, 136] width 83 height 26
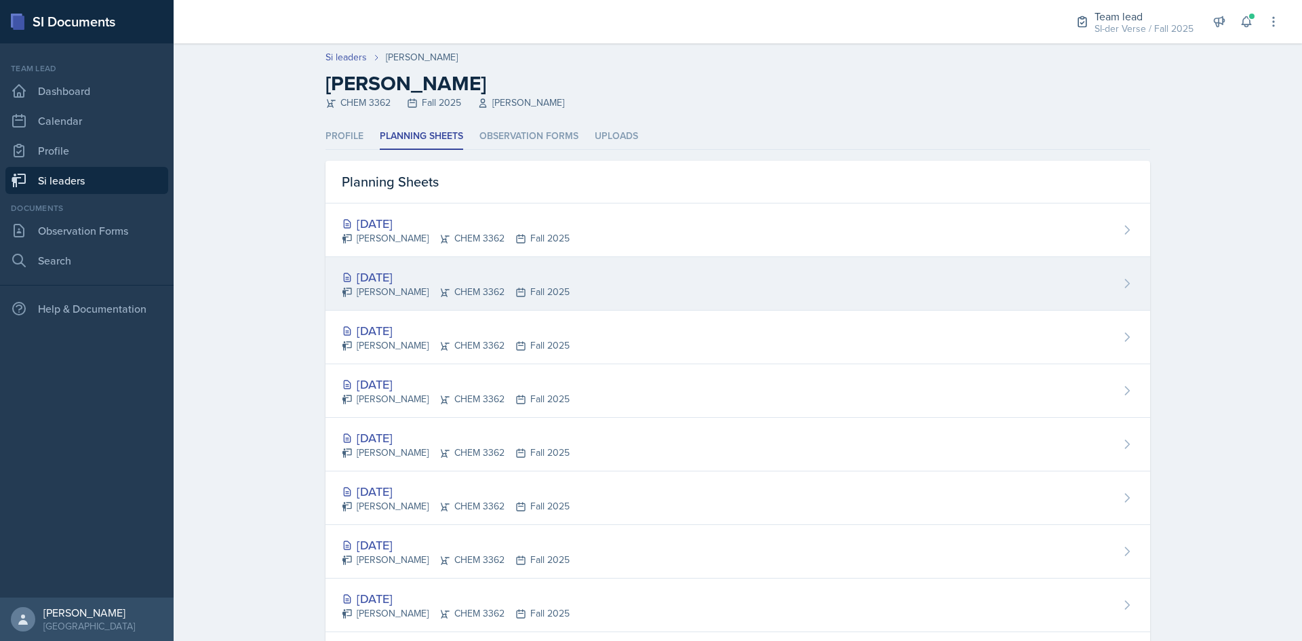
click at [403, 285] on div "[DATE]" at bounding box center [456, 277] width 228 height 18
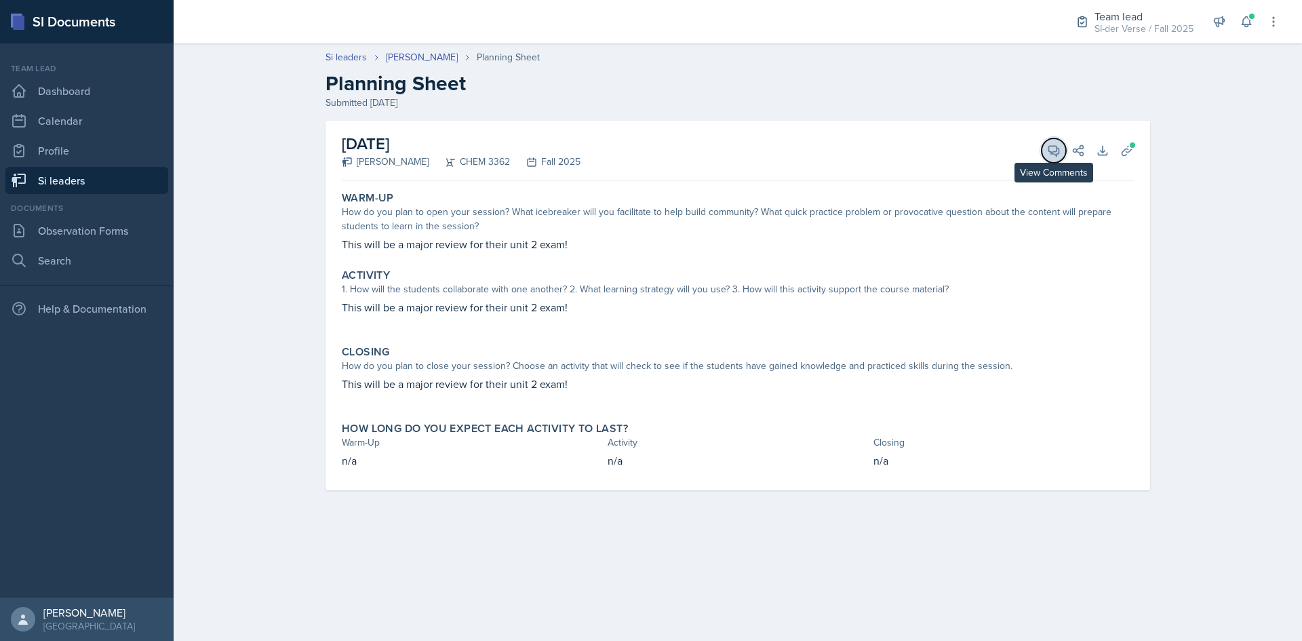
click at [1050, 148] on icon at bounding box center [1054, 151] width 14 height 14
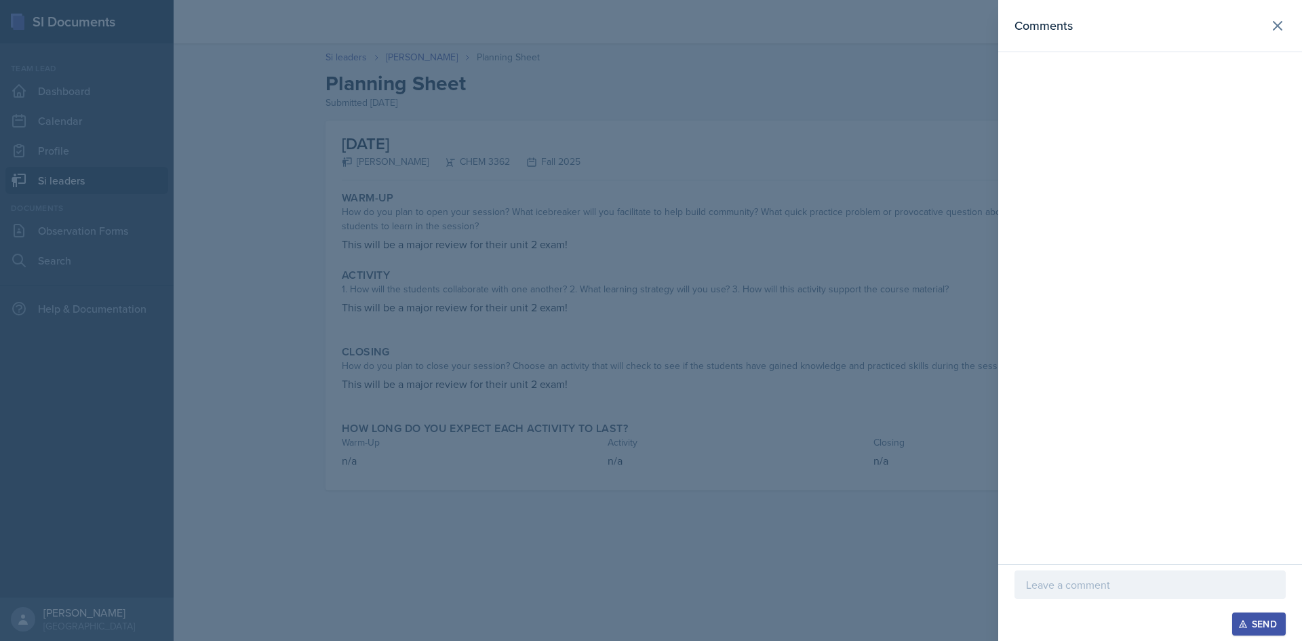
click at [1059, 583] on p at bounding box center [1150, 584] width 248 height 16
